Goal: Find specific page/section: Find specific page/section

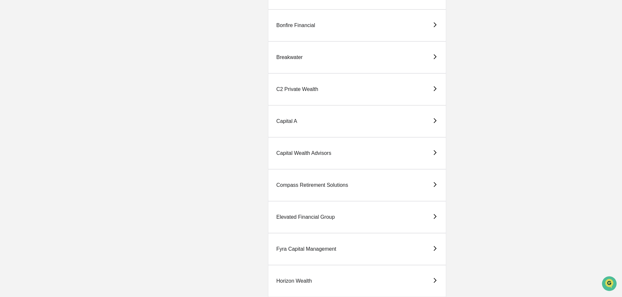
scroll to position [228, 0]
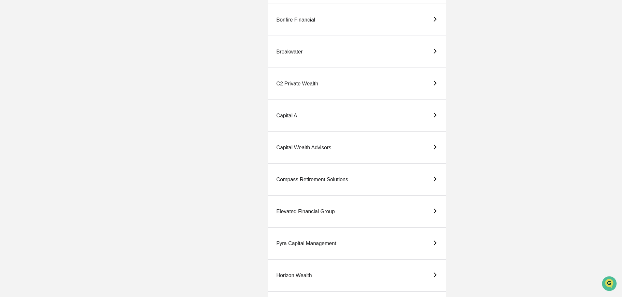
click at [302, 210] on div "Elevated Financial Group" at bounding box center [305, 211] width 59 height 6
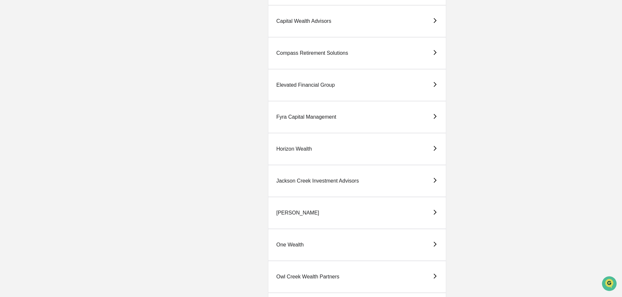
scroll to position [358, 0]
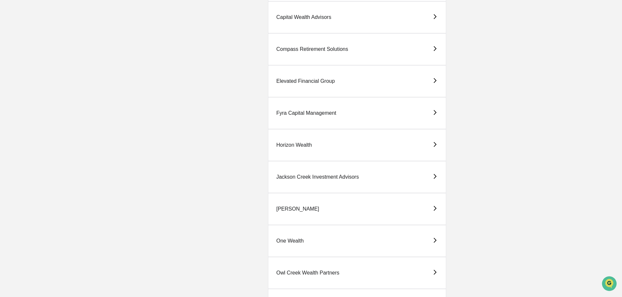
click at [290, 144] on div "Horizon Wealth" at bounding box center [294, 145] width 36 height 6
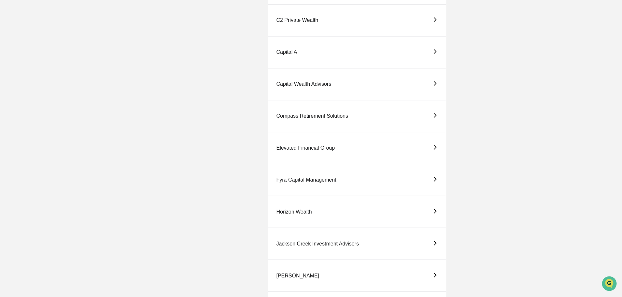
scroll to position [293, 0]
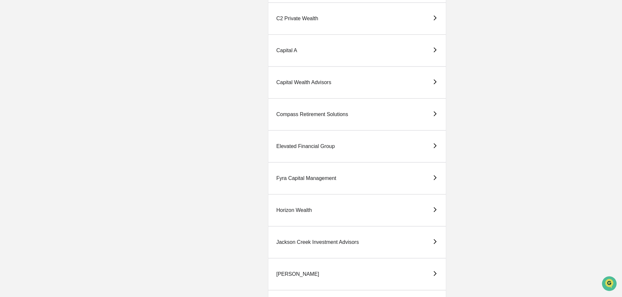
click at [300, 145] on div "Elevated Financial Group" at bounding box center [305, 146] width 59 height 6
